Goal: Find specific page/section: Find specific page/section

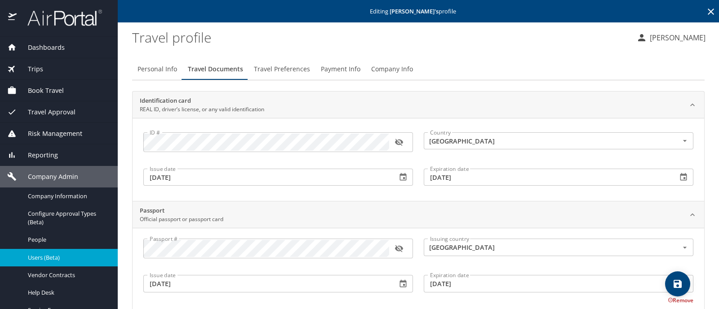
click at [43, 68] on div "Trips" at bounding box center [58, 69] width 103 height 10
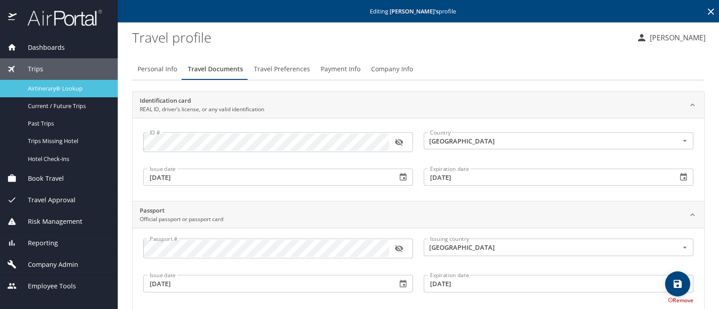
click at [64, 91] on span "Airtinerary® Lookup" at bounding box center [67, 88] width 79 height 9
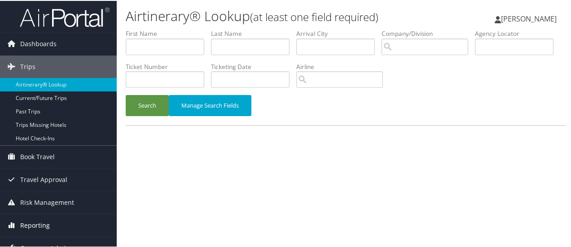
click at [44, 223] on span "Reporting" at bounding box center [35, 225] width 30 height 22
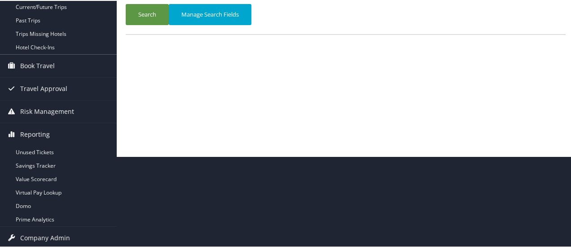
scroll to position [114, 0]
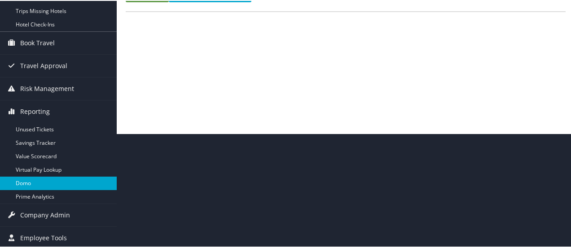
click at [31, 179] on link "Domo" at bounding box center [58, 182] width 117 height 13
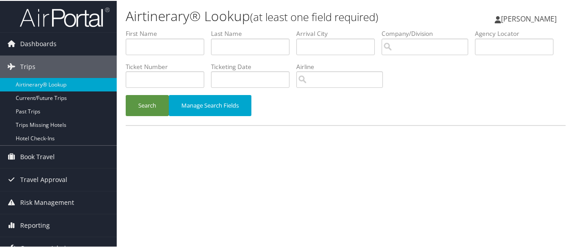
click at [67, 18] on img at bounding box center [65, 16] width 90 height 21
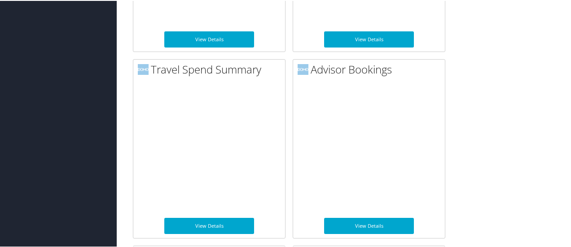
scroll to position [1642, 0]
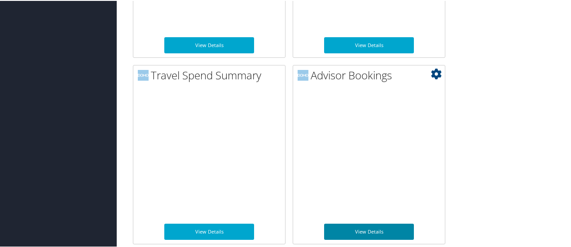
click at [364, 230] on link "View Details" at bounding box center [369, 231] width 90 height 16
